Goal: Task Accomplishment & Management: Use online tool/utility

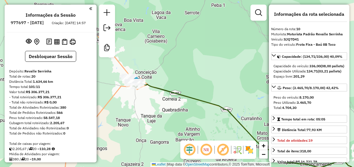
select select "**********"
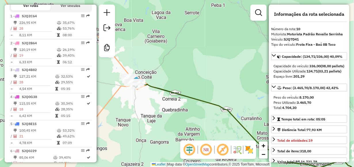
scroll to position [255, 0]
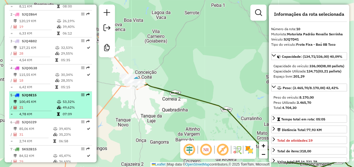
click at [31, 98] on span "SJQ8E15" at bounding box center [29, 95] width 15 height 4
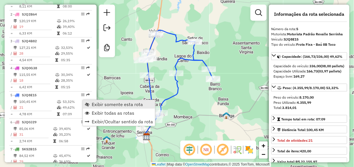
click at [92, 104] on span "Exibir somente esta rota" at bounding box center [117, 104] width 51 height 5
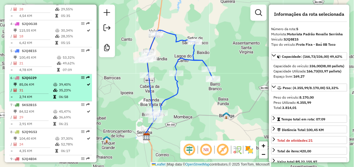
scroll to position [313, 0]
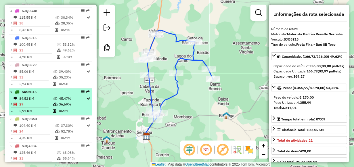
click at [39, 100] on td "84,52 KM" at bounding box center [36, 99] width 34 height 6
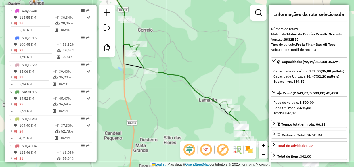
drag, startPoint x: 149, startPoint y: 89, endPoint x: 181, endPoint y: 107, distance: 36.8
click at [181, 107] on div "Janela de atendimento Grade de atendimento Capacidade Transportadoras Veículos …" at bounding box center [177, 83] width 354 height 167
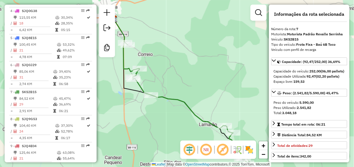
drag, startPoint x: 161, startPoint y: 44, endPoint x: 133, endPoint y: 46, distance: 27.7
click at [133, 46] on div "Janela de atendimento Grade de atendimento Capacidade Transportadoras Veículos …" at bounding box center [177, 83] width 354 height 167
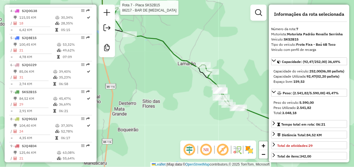
drag, startPoint x: 166, startPoint y: 109, endPoint x: 156, endPoint y: 66, distance: 43.9
click at [157, 67] on div "Rota 7 - Placa SKS2B15 86217 - BAR DE [MEDICAL_DATA] Janela de atendimento Grad…" at bounding box center [177, 83] width 354 height 167
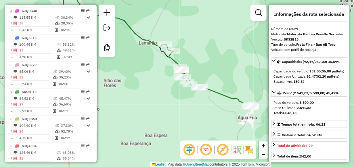
drag, startPoint x: 196, startPoint y: 97, endPoint x: 160, endPoint y: 78, distance: 40.4
click at [160, 78] on div "Rota 7 - Placa SKS2B15 86217 - BAR DE [MEDICAL_DATA] Janela de atendimento Grad…" at bounding box center [177, 83] width 354 height 167
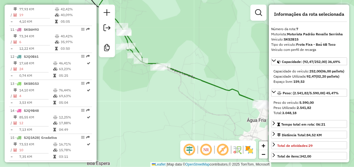
scroll to position [485, 0]
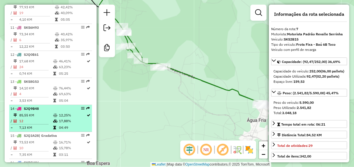
click at [34, 118] on td "85,55 KM" at bounding box center [36, 116] width 34 height 6
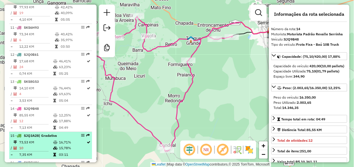
click at [37, 138] on span "SJQ3A28" at bounding box center [31, 136] width 15 height 4
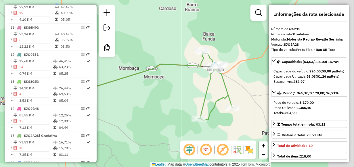
drag, startPoint x: 191, startPoint y: 111, endPoint x: 138, endPoint y: 114, distance: 53.0
click at [138, 114] on div "Janela de atendimento Grade de atendimento Capacidade Transportadoras Veículos …" at bounding box center [177, 83] width 354 height 167
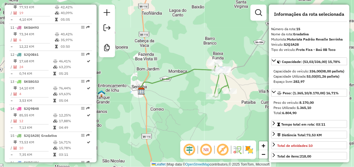
drag, startPoint x: 220, startPoint y: 95, endPoint x: 256, endPoint y: 77, distance: 40.4
click at [259, 78] on div "Janela de atendimento Grade de atendimento Capacidade Transportadoras Veículos …" at bounding box center [177, 83] width 354 height 167
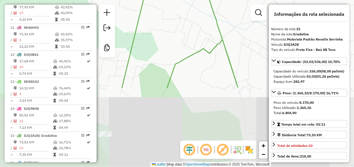
drag, startPoint x: 183, startPoint y: 121, endPoint x: 189, endPoint y: 24, distance: 96.6
click at [189, 24] on div "Janela de atendimento Grade de atendimento Capacidade Transportadoras Veículos …" at bounding box center [177, 83] width 354 height 167
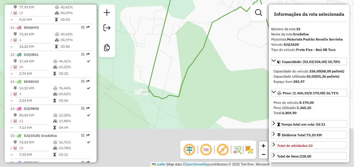
drag, startPoint x: 140, startPoint y: 155, endPoint x: 186, endPoint y: 103, distance: 69.2
click at [186, 103] on div "Janela de atendimento Grade de atendimento Capacidade Transportadoras Veículos …" at bounding box center [177, 83] width 354 height 167
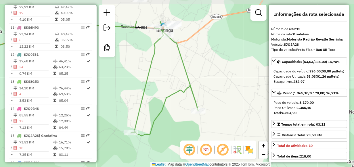
drag, startPoint x: 210, startPoint y: 106, endPoint x: 177, endPoint y: 144, distance: 50.0
click at [177, 144] on div "Janela de atendimento Grade de atendimento Capacidade Transportadoras Veículos …" at bounding box center [177, 83] width 354 height 167
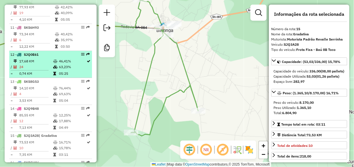
click at [28, 64] on td "17,68 KM" at bounding box center [36, 61] width 34 height 6
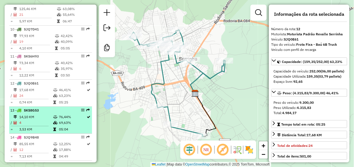
scroll to position [428, 0]
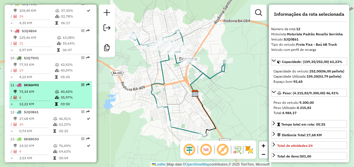
click at [36, 93] on td "73,34 KM" at bounding box center [37, 92] width 36 height 6
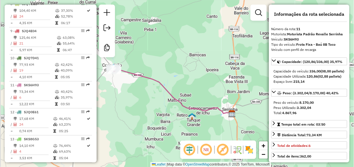
drag, startPoint x: 128, startPoint y: 89, endPoint x: 174, endPoint y: 104, distance: 48.4
click at [174, 104] on div "Janela de atendimento Grade de atendimento Capacidade Transportadoras Veículos …" at bounding box center [177, 83] width 354 height 167
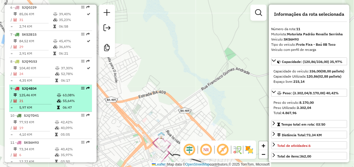
scroll to position [399, 0]
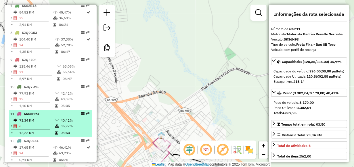
click at [37, 121] on td "73,34 KM" at bounding box center [37, 121] width 36 height 6
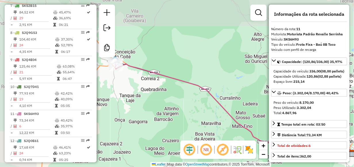
drag, startPoint x: 121, startPoint y: 98, endPoint x: 199, endPoint y: 132, distance: 84.6
click at [198, 132] on div "Janela de atendimento Grade de atendimento Capacidade Transportadoras Veículos …" at bounding box center [177, 83] width 354 height 167
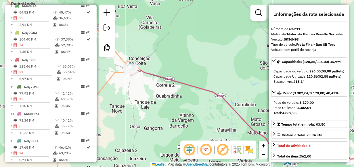
drag, startPoint x: 130, startPoint y: 88, endPoint x: 135, endPoint y: 94, distance: 7.7
click at [135, 94] on div "Janela de atendimento Grade de atendimento Capacidade Transportadoras Veículos …" at bounding box center [177, 83] width 354 height 167
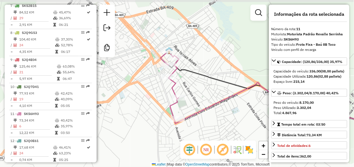
drag, startPoint x: 162, startPoint y: 104, endPoint x: 215, endPoint y: 132, distance: 59.8
click at [215, 132] on div "Janela de atendimento Grade de atendimento Capacidade Transportadoras Veículos …" at bounding box center [177, 83] width 354 height 167
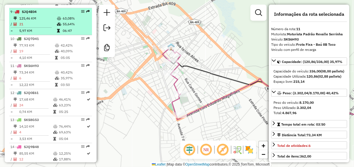
scroll to position [485, 0]
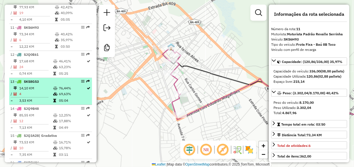
click at [27, 84] on span "SKS8G53" at bounding box center [31, 81] width 15 height 4
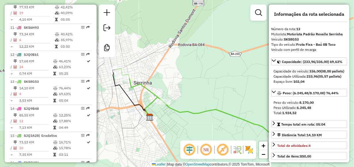
drag, startPoint x: 131, startPoint y: 109, endPoint x: 173, endPoint y: 120, distance: 43.3
click at [172, 120] on div "Janela de atendimento Grade de atendimento Capacidade Transportadoras Veículos …" at bounding box center [177, 83] width 354 height 167
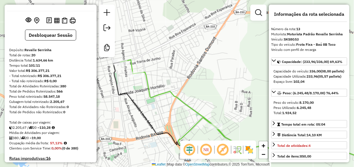
scroll to position [0, 0]
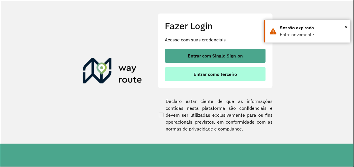
click at [230, 74] on span "Entrar como terceiro" at bounding box center [215, 74] width 43 height 5
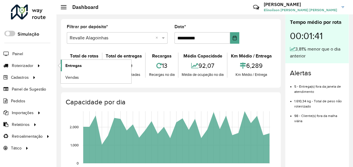
click at [77, 64] on span "Entregas" at bounding box center [73, 66] width 16 height 6
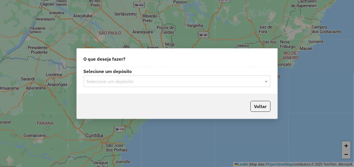
click at [186, 80] on input "text" at bounding box center [172, 81] width 170 height 7
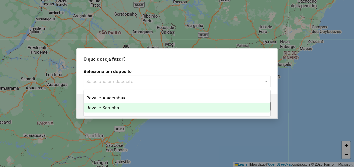
click at [168, 106] on div "Revalle Serrinha" at bounding box center [177, 108] width 186 height 10
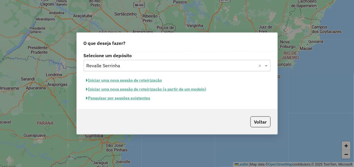
click at [133, 99] on button "Pesquisar por sessões existentes" at bounding box center [118, 98] width 69 height 9
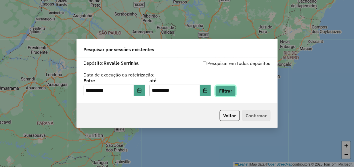
click at [236, 92] on button "Filtrar" at bounding box center [226, 91] width 20 height 11
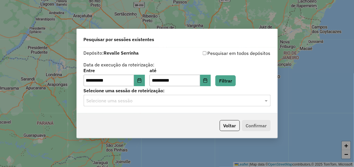
click at [164, 104] on input "text" at bounding box center [172, 101] width 170 height 7
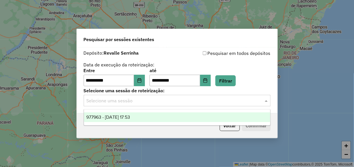
click at [156, 117] on div "977963 - 12/08/2025 17:53" at bounding box center [177, 118] width 186 height 10
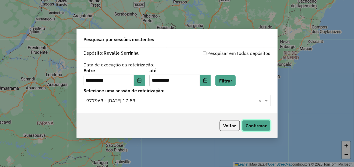
click at [260, 127] on button "Confirmar" at bounding box center [256, 125] width 29 height 11
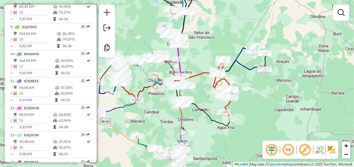
scroll to position [489, 0]
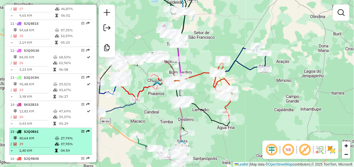
click at [32, 134] on span "SJQ0E61" at bounding box center [31, 132] width 15 height 4
select select "**********"
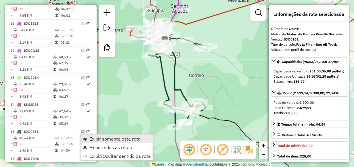
click at [86, 137] on span "Exibir somente esta rota" at bounding box center [85, 139] width 5 height 5
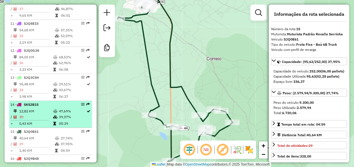
click at [43, 107] on div "14 - SKS2B15" at bounding box center [40, 104] width 61 height 5
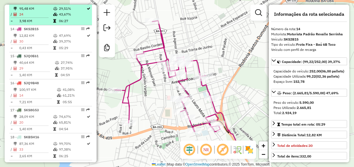
scroll to position [576, 0]
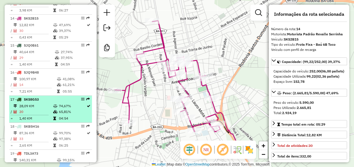
click at [30, 113] on td "20" at bounding box center [36, 112] width 34 height 6
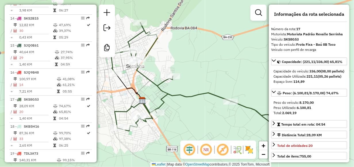
drag, startPoint x: 128, startPoint y: 114, endPoint x: 164, endPoint y: 111, distance: 35.9
click at [165, 111] on div "Janela de atendimento Grade de atendimento Capacidade Transportadoras Veículos …" at bounding box center [177, 83] width 354 height 167
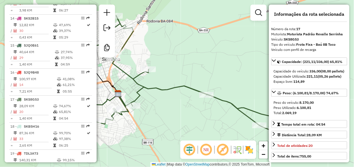
drag, startPoint x: 164, startPoint y: 111, endPoint x: 141, endPoint y: 105, distance: 23.7
click at [141, 105] on div "Rota 17 - Placa SKS8G53 39976 - FRANGO E CIA Janela de atendimento Grade de ate…" at bounding box center [177, 83] width 354 height 167
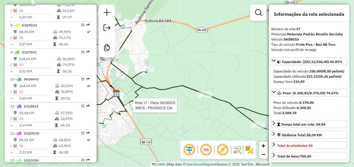
scroll to position [403, 0]
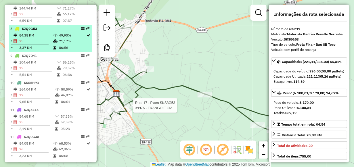
click at [34, 31] on span "SJQ9G53" at bounding box center [29, 28] width 15 height 4
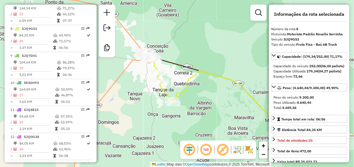
drag, startPoint x: 122, startPoint y: 108, endPoint x: 210, endPoint y: 124, distance: 89.3
click at [210, 124] on div "Janela de atendimento Grade de atendimento Capacidade Transportadoras Veículos …" at bounding box center [177, 83] width 354 height 167
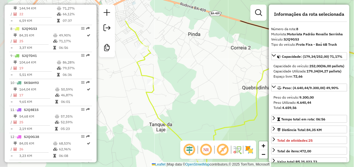
drag, startPoint x: 163, startPoint y: 83, endPoint x: 186, endPoint y: 104, distance: 31.0
click at [186, 122] on div "Janela de atendimento Grade de atendimento Capacidade Transportadoras Veículos …" at bounding box center [177, 83] width 354 height 167
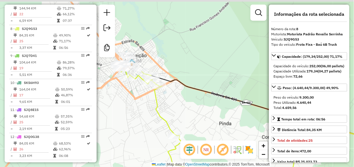
drag, startPoint x: 164, startPoint y: 41, endPoint x: 196, endPoint y: 127, distance: 91.5
click at [194, 129] on div "Janela de atendimento Grade de atendimento Capacidade Transportadoras Veículos …" at bounding box center [177, 83] width 354 height 167
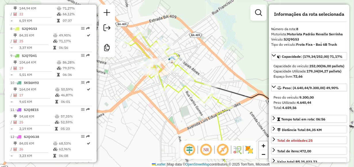
drag, startPoint x: 155, startPoint y: 97, endPoint x: 238, endPoint y: 136, distance: 91.8
click at [238, 136] on div "Janela de atendimento Grade de atendimento Capacidade Transportadoras Veículos …" at bounding box center [177, 83] width 354 height 167
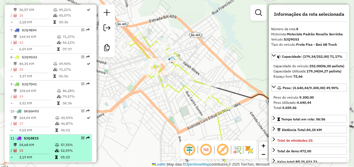
scroll to position [346, 0]
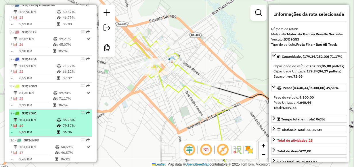
click at [32, 127] on td "19" at bounding box center [38, 126] width 38 height 6
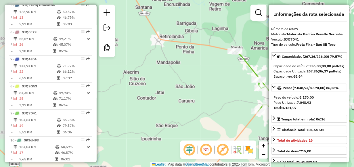
drag, startPoint x: 140, startPoint y: 101, endPoint x: 338, endPoint y: 139, distance: 202.1
click at [338, 139] on hb-router-mapa "Informações da Sessão 977963 - 12/08/2025 Criação: 11/08/2025 17:53 Desbloquear…" at bounding box center [177, 83] width 354 height 167
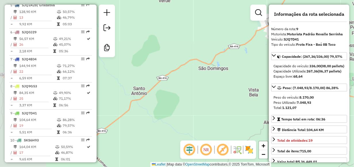
drag, startPoint x: 172, startPoint y: 95, endPoint x: 313, endPoint y: 145, distance: 149.3
click at [313, 145] on hb-router-mapa "Informações da Sessão 977963 - 12/08/2025 Criação: 11/08/2025 17:53 Desbloquear…" at bounding box center [177, 83] width 354 height 167
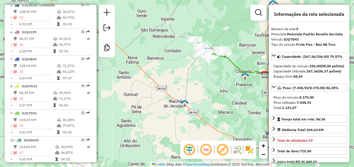
drag, startPoint x: 179, startPoint y: 124, endPoint x: 135, endPoint y: 48, distance: 87.3
click at [134, 47] on div "Janela de atendimento Grade de atendimento Capacidade Transportadoras Veículos …" at bounding box center [177, 83] width 354 height 167
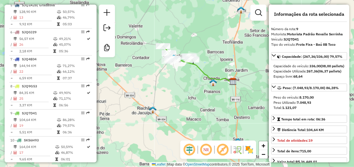
drag, startPoint x: 202, startPoint y: 78, endPoint x: 165, endPoint y: 90, distance: 38.2
click at [165, 90] on div "Janela de atendimento Grade de atendimento Capacidade Transportadoras Veículos …" at bounding box center [177, 83] width 354 height 167
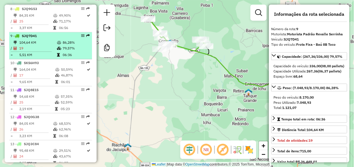
scroll to position [432, 0]
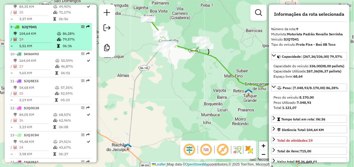
click at [41, 137] on div "13 - SJQ3C84" at bounding box center [40, 135] width 61 height 5
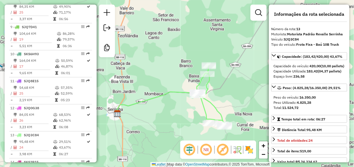
drag, startPoint x: 198, startPoint y: 113, endPoint x: 174, endPoint y: 111, distance: 24.0
click at [174, 111] on div "Janela de atendimento Grade de atendimento Capacidade Transportadoras Veículos …" at bounding box center [177, 83] width 354 height 167
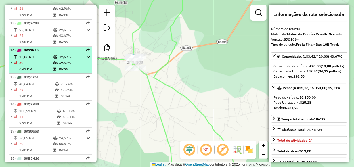
scroll to position [547, 0]
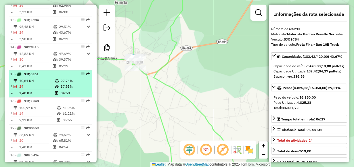
click at [41, 77] on div "15 - SJQ0E61" at bounding box center [40, 74] width 61 height 5
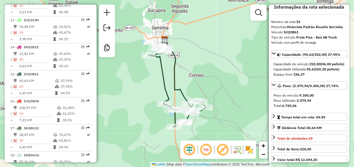
scroll to position [0, 0]
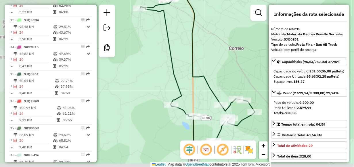
drag, startPoint x: 181, startPoint y: 91, endPoint x: 245, endPoint y: 82, distance: 63.9
click at [245, 82] on div "Janela de atendimento Grade de atendimento Capacidade Transportadoras Veículos …" at bounding box center [177, 83] width 354 height 167
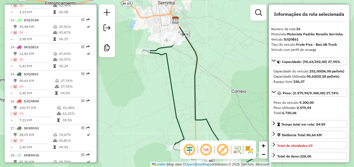
drag, startPoint x: 215, startPoint y: 43, endPoint x: 216, endPoint y: 86, distance: 43.5
click at [216, 86] on div "Janela de atendimento Grade de atendimento Capacidade Transportadoras Veículos …" at bounding box center [177, 83] width 354 height 167
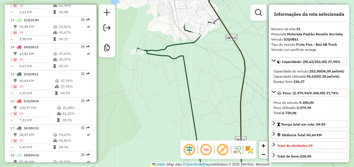
drag, startPoint x: 194, startPoint y: 56, endPoint x: 210, endPoint y: 56, distance: 15.6
click at [210, 56] on div "Janela de atendimento Grade de atendimento Capacidade Transportadoras Veículos …" at bounding box center [177, 83] width 354 height 167
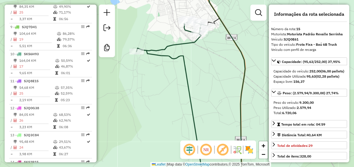
scroll to position [403, 0]
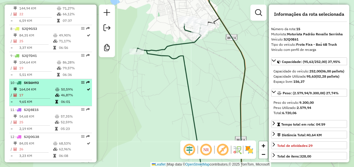
click at [37, 85] on span "SKS6H93" at bounding box center [31, 83] width 15 height 4
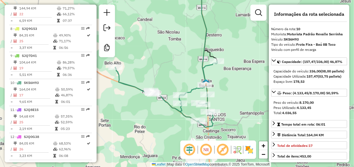
drag, startPoint x: 160, startPoint y: 118, endPoint x: 149, endPoint y: 79, distance: 40.4
click at [149, 79] on div "Janela de atendimento Grade de atendimento Capacidade Transportadoras Veículos …" at bounding box center [177, 83] width 354 height 167
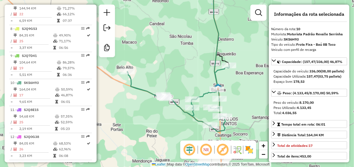
drag, startPoint x: 185, startPoint y: 60, endPoint x: 197, endPoint y: 65, distance: 12.8
click at [197, 65] on div "Janela de atendimento Grade de atendimento Capacidade Transportadoras Veículos …" at bounding box center [177, 83] width 354 height 167
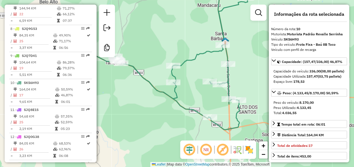
drag, startPoint x: 206, startPoint y: 111, endPoint x: 193, endPoint y: 72, distance: 40.8
click at [193, 72] on div "Janela de atendimento Grade de atendimento Capacidade Transportadoras Veículos …" at bounding box center [177, 83] width 354 height 167
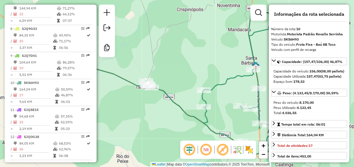
drag, startPoint x: 197, startPoint y: 96, endPoint x: 233, endPoint y: 124, distance: 45.2
click at [233, 124] on div "Janela de atendimento Grade de atendimento Capacidade Transportadoras Veículos …" at bounding box center [177, 83] width 354 height 167
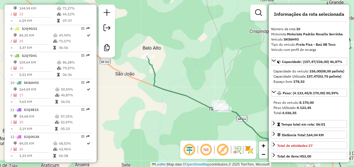
drag, startPoint x: 164, startPoint y: 117, endPoint x: 231, endPoint y: 136, distance: 70.2
click at [231, 136] on div "Janela de atendimento Grade de atendimento Capacidade Transportadoras Veículos …" at bounding box center [177, 83] width 354 height 167
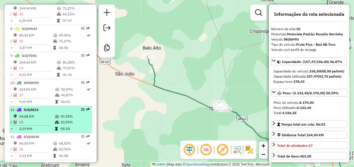
scroll to position [432, 0]
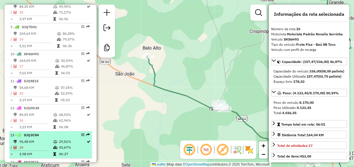
click at [44, 144] on td "95,48 KM" at bounding box center [36, 142] width 34 height 6
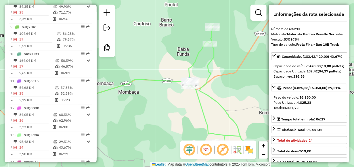
drag, startPoint x: 180, startPoint y: 117, endPoint x: 139, endPoint y: 121, distance: 41.4
click at [139, 121] on div "Janela de atendimento Grade de atendimento Capacidade Transportadoras Veículos …" at bounding box center [177, 83] width 354 height 167
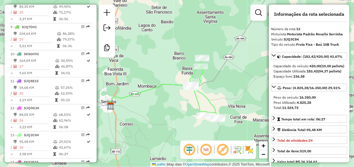
drag, startPoint x: 151, startPoint y: 120, endPoint x: 167, endPoint y: 108, distance: 19.8
click at [167, 108] on div "Janela de atendimento Grade de atendimento Capacidade Transportadoras Veículos …" at bounding box center [177, 83] width 354 height 167
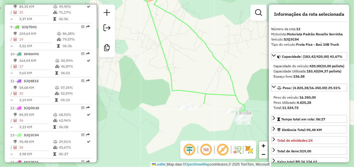
drag, startPoint x: 211, startPoint y: 112, endPoint x: 152, endPoint y: 88, distance: 63.3
click at [152, 88] on div "Janela de atendimento Grade de atendimento Capacidade Transportadoras Veículos …" at bounding box center [177, 83] width 354 height 167
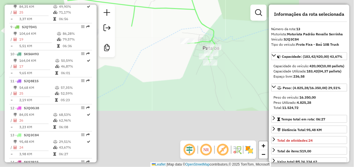
drag, startPoint x: 221, startPoint y: 123, endPoint x: 160, endPoint y: 41, distance: 102.0
click at [160, 41] on div "Janela de atendimento Grade de atendimento Capacidade Transportadoras Veículos …" at bounding box center [177, 83] width 354 height 167
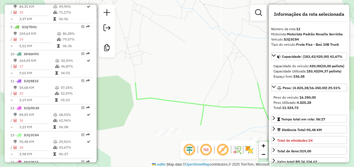
drag, startPoint x: 170, startPoint y: 66, endPoint x: 248, endPoint y: 179, distance: 137.1
click at [248, 167] on html "Aguarde... Pop-up bloqueado! Seu navegador bloqueou automáticamente a abertura …" at bounding box center [177, 83] width 354 height 167
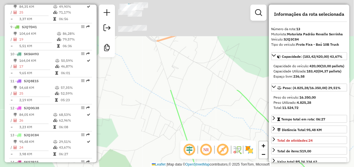
drag, startPoint x: 197, startPoint y: 72, endPoint x: 260, endPoint y: 179, distance: 124.2
click at [260, 167] on html "Aguarde... Pop-up bloqueado! Seu navegador bloqueou automáticamente a abertura …" at bounding box center [177, 83] width 354 height 167
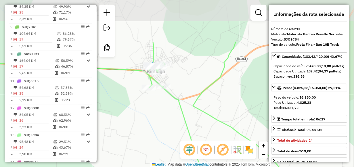
drag, startPoint x: 193, startPoint y: 91, endPoint x: 214, endPoint y: 150, distance: 62.5
click at [214, 150] on hb-router-mapa "Informações da Sessão 977963 - 12/08/2025 Criação: 11/08/2025 17:53 Desbloquear…" at bounding box center [177, 83] width 354 height 167
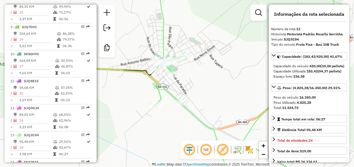
drag, startPoint x: 172, startPoint y: 64, endPoint x: 200, endPoint y: 69, distance: 27.8
click at [200, 69] on div "Janela de atendimento Grade de atendimento Capacidade Transportadoras Veículos …" at bounding box center [177, 83] width 354 height 167
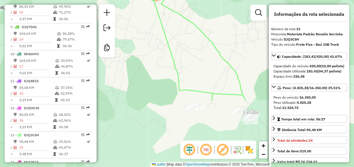
drag, startPoint x: 205, startPoint y: 107, endPoint x: 155, endPoint y: 24, distance: 97.3
click at [155, 24] on div "Janela de atendimento Grade de atendimento Capacidade Transportadoras Veículos …" at bounding box center [177, 83] width 354 height 167
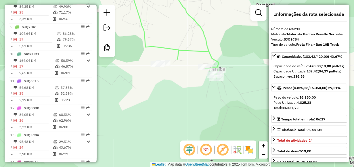
drag, startPoint x: 189, startPoint y: 79, endPoint x: 155, endPoint y: 35, distance: 55.0
click at [155, 35] on div "Janela de atendimento Grade de atendimento Capacidade Transportadoras Veículos …" at bounding box center [177, 83] width 354 height 167
